Goal: Find specific page/section: Find specific page/section

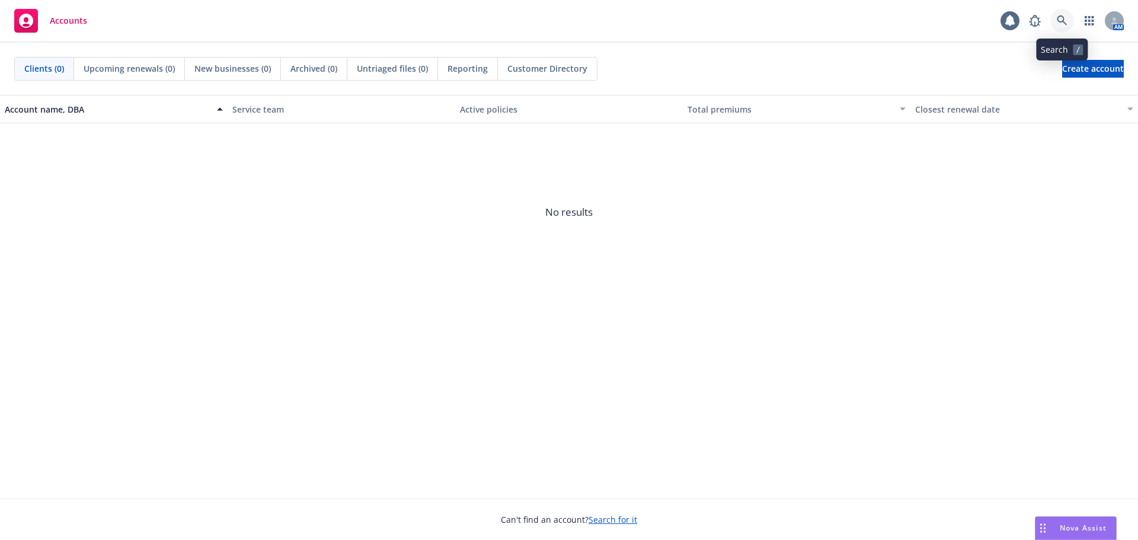
click at [1055, 20] on link at bounding box center [1062, 21] width 24 height 24
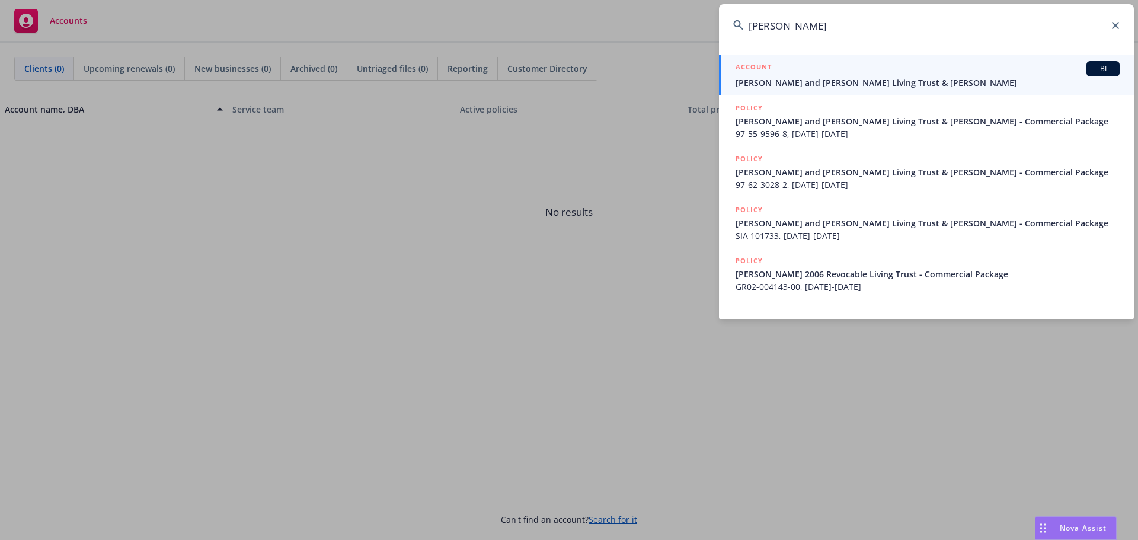
type input "[PERSON_NAME]"
click at [990, 86] on span "[PERSON_NAME] and [PERSON_NAME] Living Trust & [PERSON_NAME]" at bounding box center [928, 82] width 384 height 12
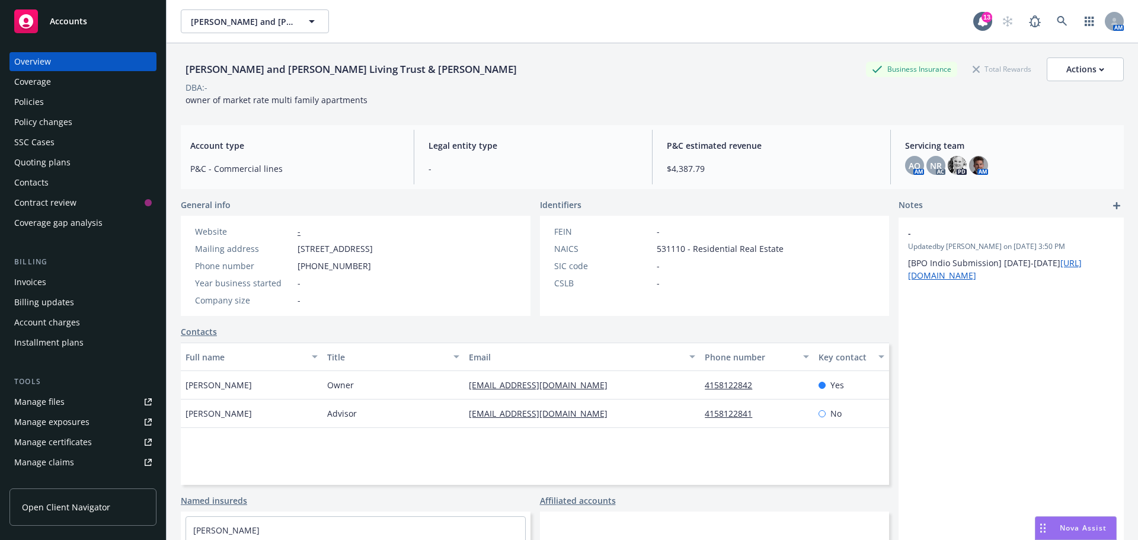
click at [92, 95] on div "Policies" at bounding box center [83, 101] width 138 height 19
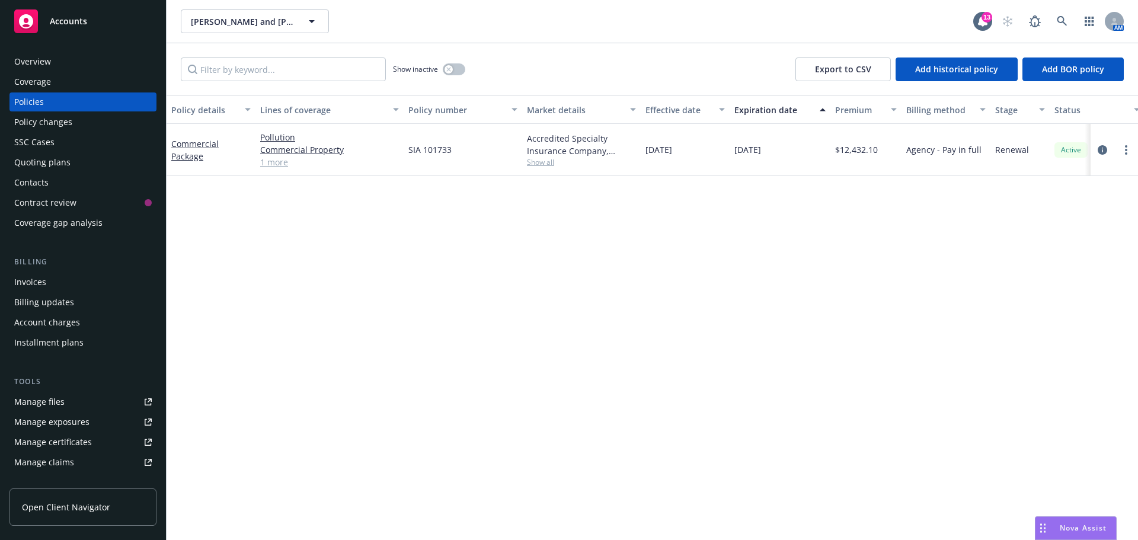
click at [91, 59] on div "Overview" at bounding box center [83, 61] width 138 height 19
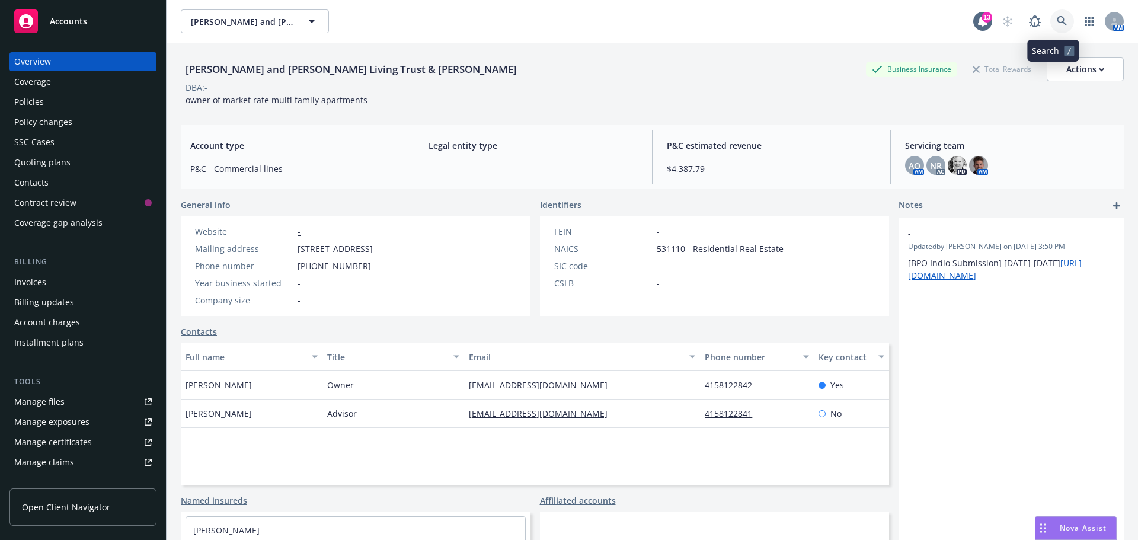
click at [1057, 18] on icon at bounding box center [1062, 21] width 11 height 11
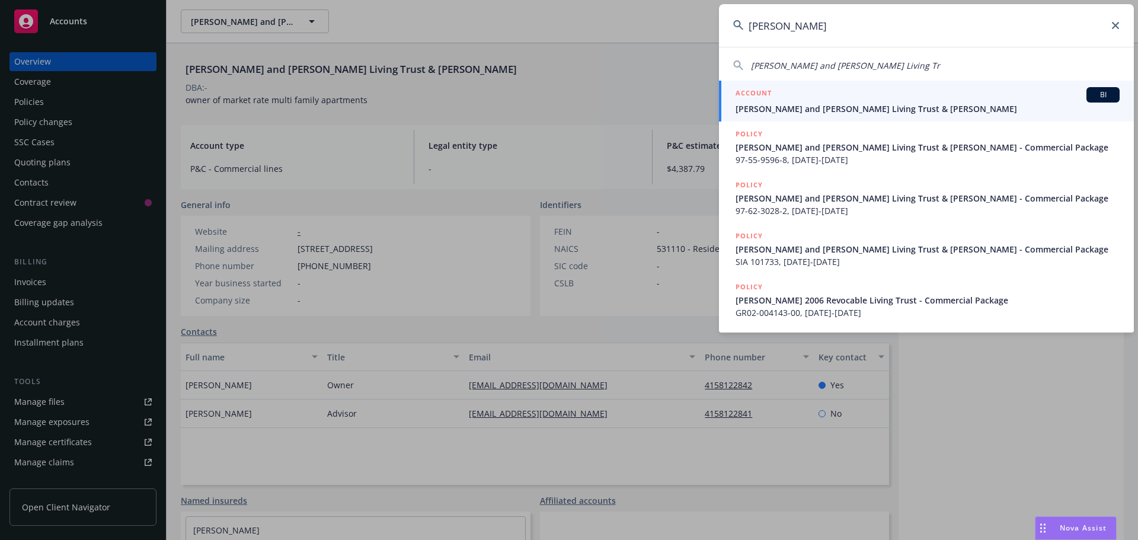
type input "[PERSON_NAME]"
click at [868, 90] on div "ACCOUNT BI" at bounding box center [928, 94] width 384 height 15
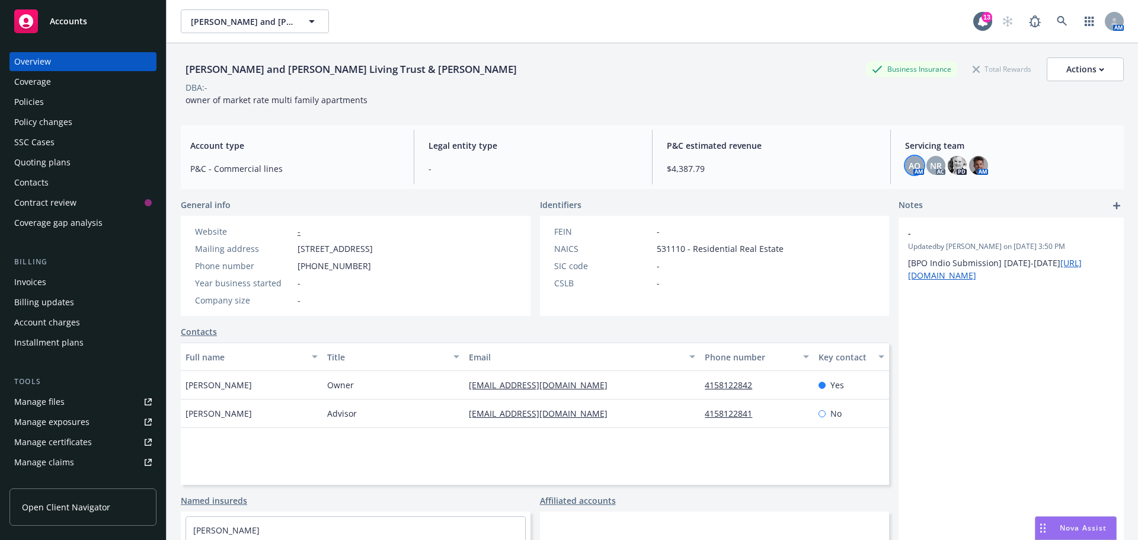
click at [909, 171] on span "AO" at bounding box center [915, 165] width 12 height 12
